Goal: Task Accomplishment & Management: Use online tool/utility

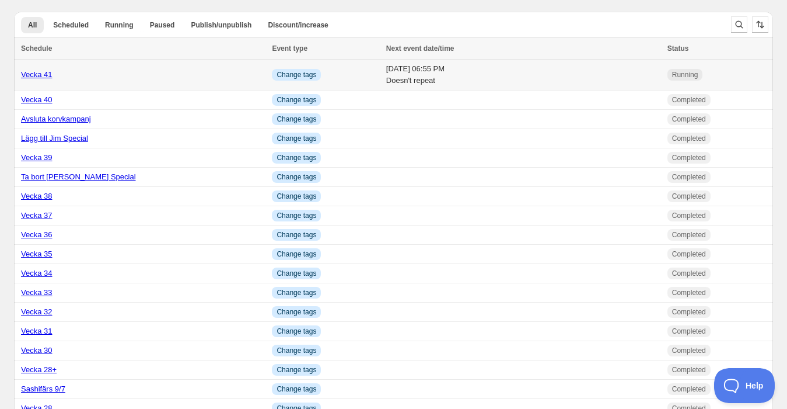
click at [41, 71] on link "Vecka 41" at bounding box center [37, 74] width 32 height 9
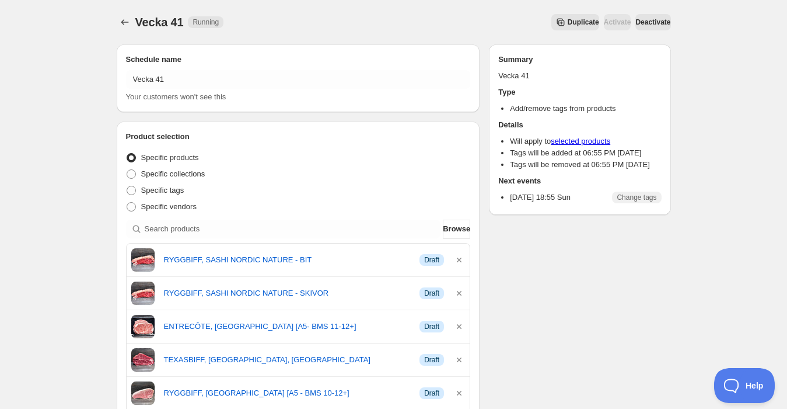
click at [557, 20] on icon "Secondary action label" at bounding box center [561, 23] width 8 height 8
click at [460, 256] on icon "button" at bounding box center [459, 260] width 12 height 12
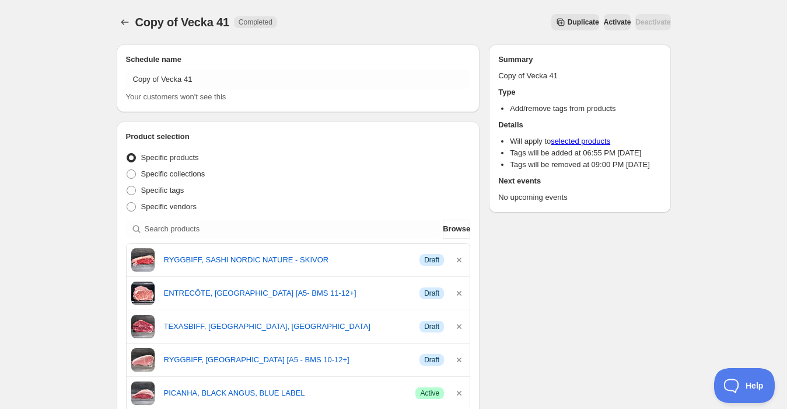
click at [460, 256] on icon "button" at bounding box center [459, 260] width 12 height 12
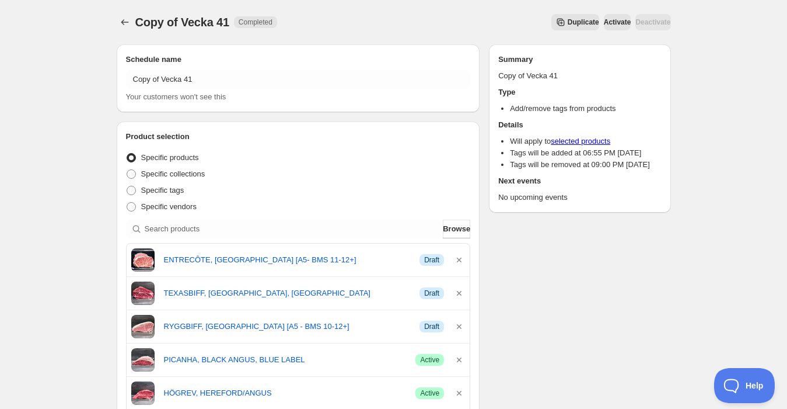
click at [460, 256] on icon "button" at bounding box center [459, 260] width 12 height 12
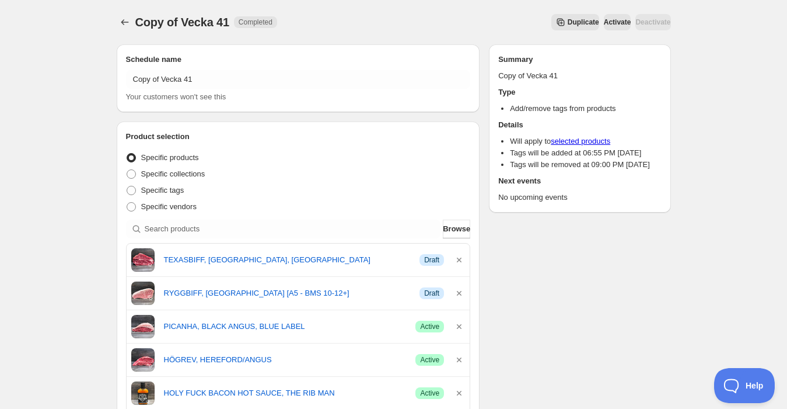
click at [460, 256] on icon "button" at bounding box center [459, 260] width 12 height 12
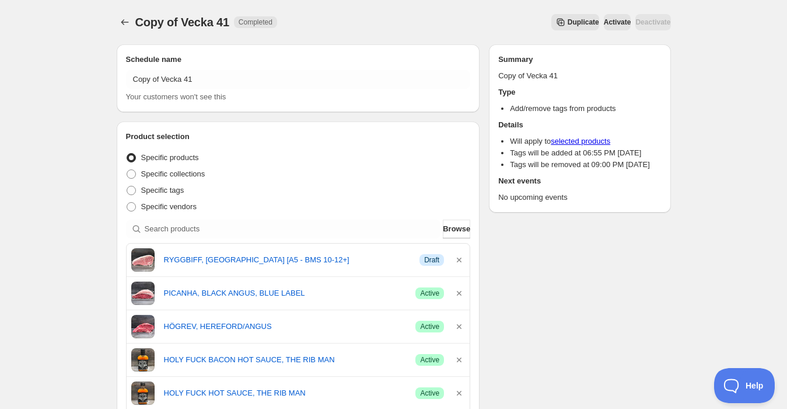
click at [460, 256] on icon "button" at bounding box center [459, 260] width 12 height 12
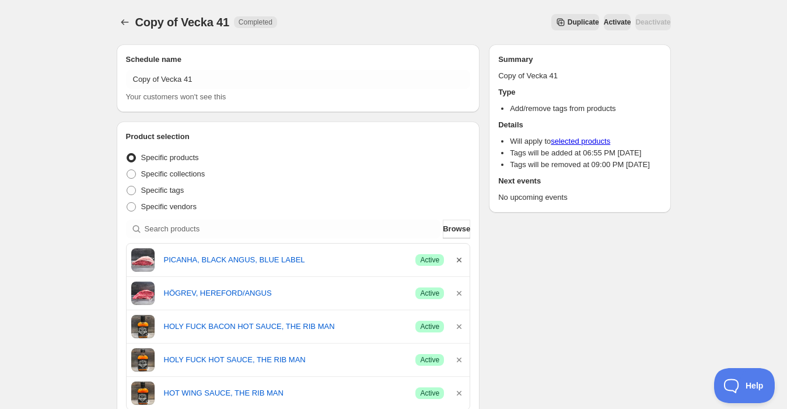
click at [457, 257] on icon "button" at bounding box center [459, 260] width 12 height 12
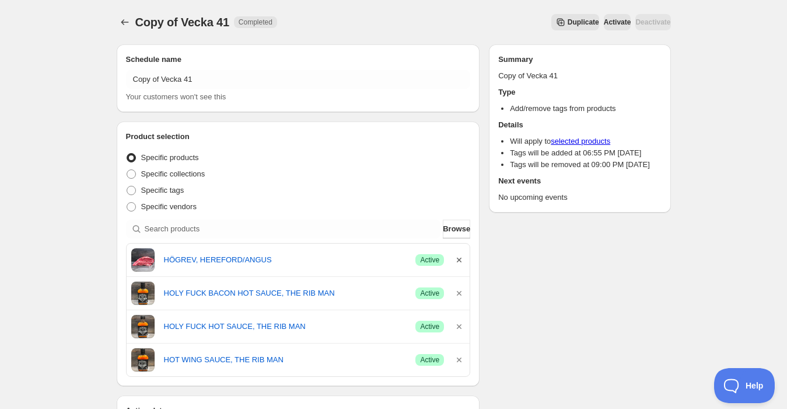
click at [459, 257] on icon "button" at bounding box center [459, 260] width 12 height 12
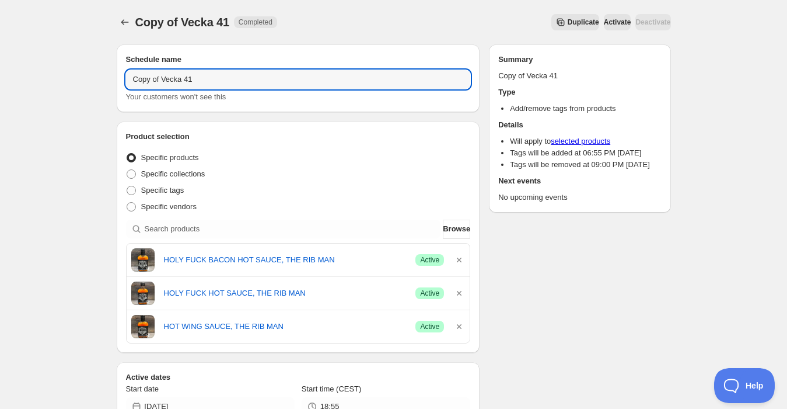
drag, startPoint x: 160, startPoint y: 80, endPoint x: 1, endPoint y: 74, distance: 160.0
click at [1, 74] on div "Copy of Vecka 41. This page is ready Copy of Vecka 41 Completed Duplicate Activ…" at bounding box center [393, 416] width 787 height 833
click at [215, 79] on input "Vecka 41" at bounding box center [298, 79] width 345 height 19
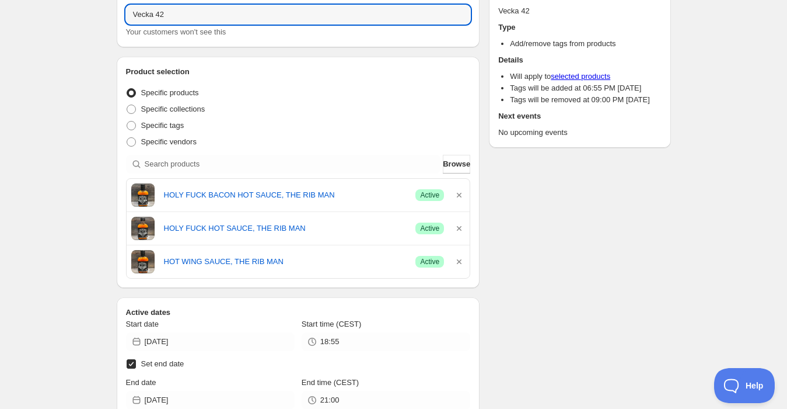
scroll to position [130, 0]
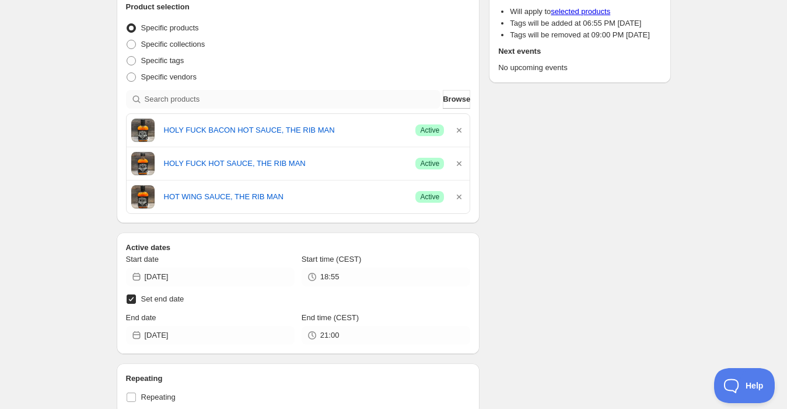
type input "Vecka 42"
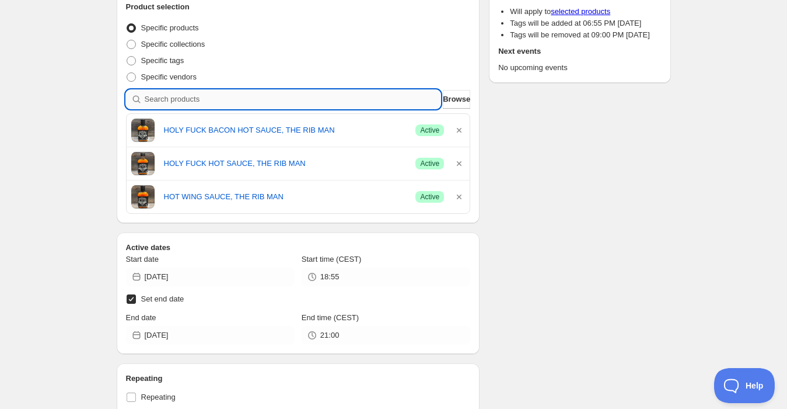
click at [215, 97] on input "search" at bounding box center [293, 99] width 296 height 19
type input "2"
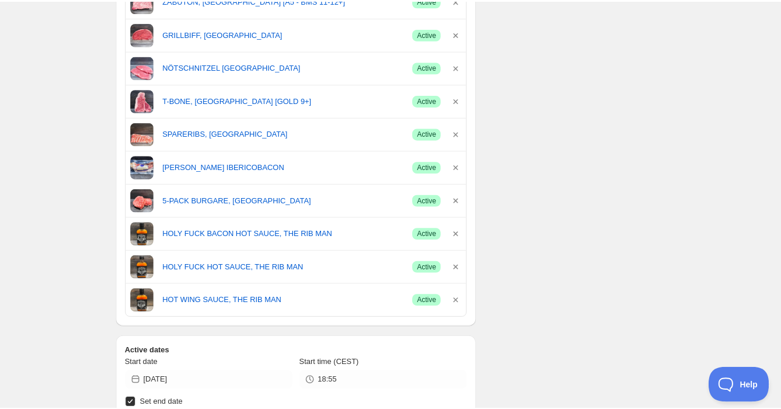
scroll to position [453, 0]
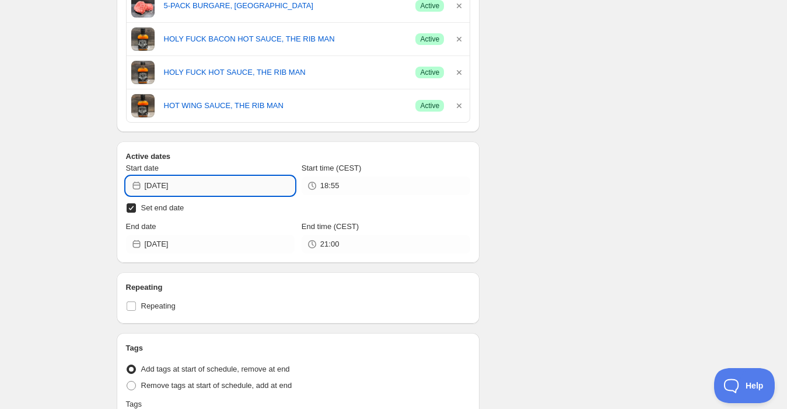
click at [185, 182] on input "[DATE]" at bounding box center [220, 185] width 150 height 19
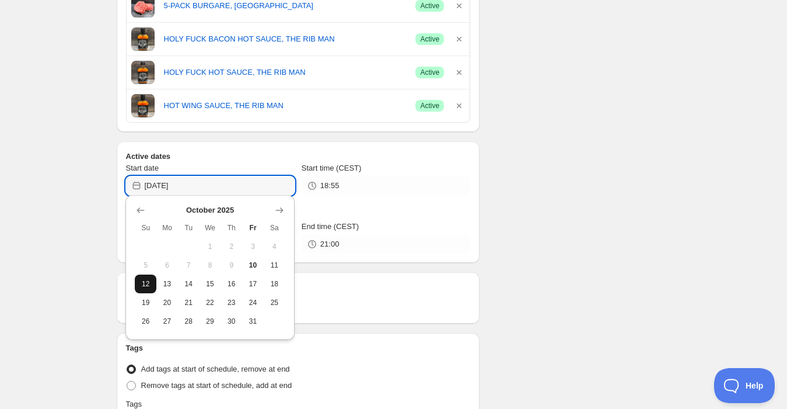
click at [144, 280] on span "12" at bounding box center [145, 283] width 12 height 9
type input "[DATE]"
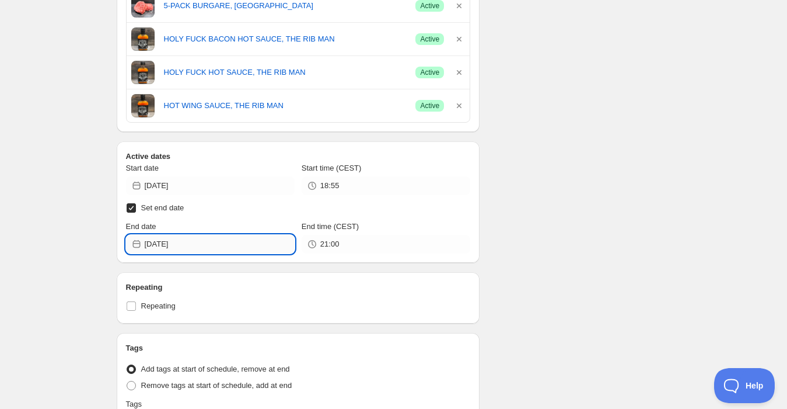
click at [162, 242] on input "[DATE]" at bounding box center [220, 244] width 150 height 19
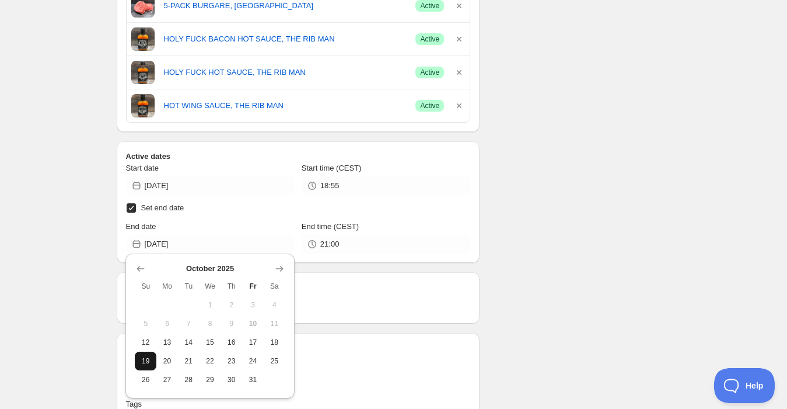
click at [146, 356] on span "19" at bounding box center [145, 360] width 12 height 9
type input "[DATE]"
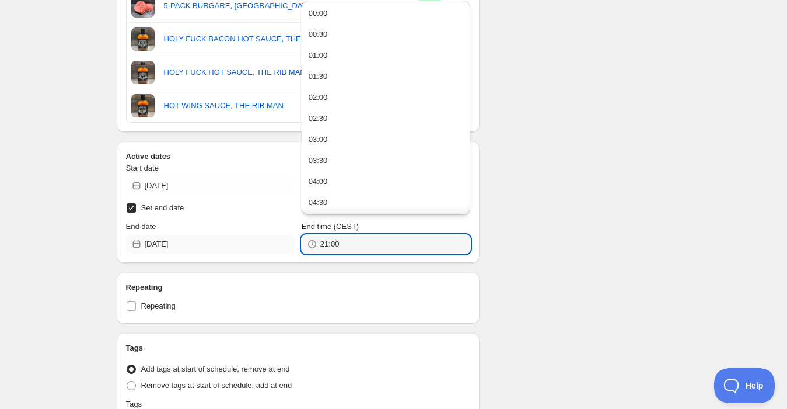
drag, startPoint x: 374, startPoint y: 246, endPoint x: 165, endPoint y: 244, distance: 208.9
click at [162, 244] on div "End date [DATE] End time (CEST) 21:00" at bounding box center [298, 237] width 345 height 33
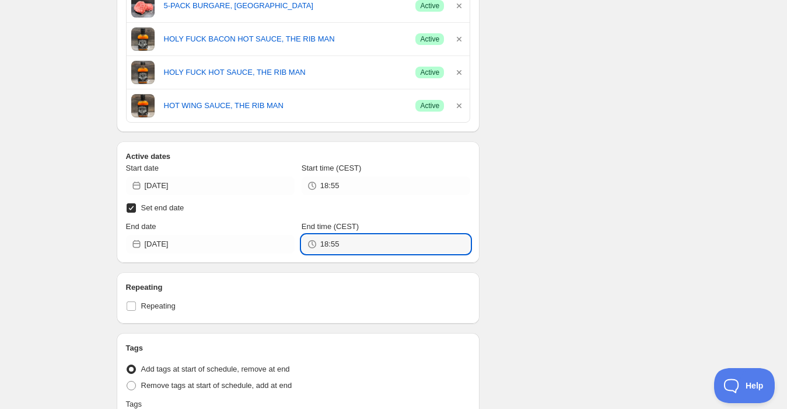
type input "18:55"
click at [68, 180] on div "Vecka 42. This page is ready Vecka 42 Completed Duplicate Activate Deactivate M…" at bounding box center [393, 80] width 787 height 1066
